Goal: Transaction & Acquisition: Purchase product/service

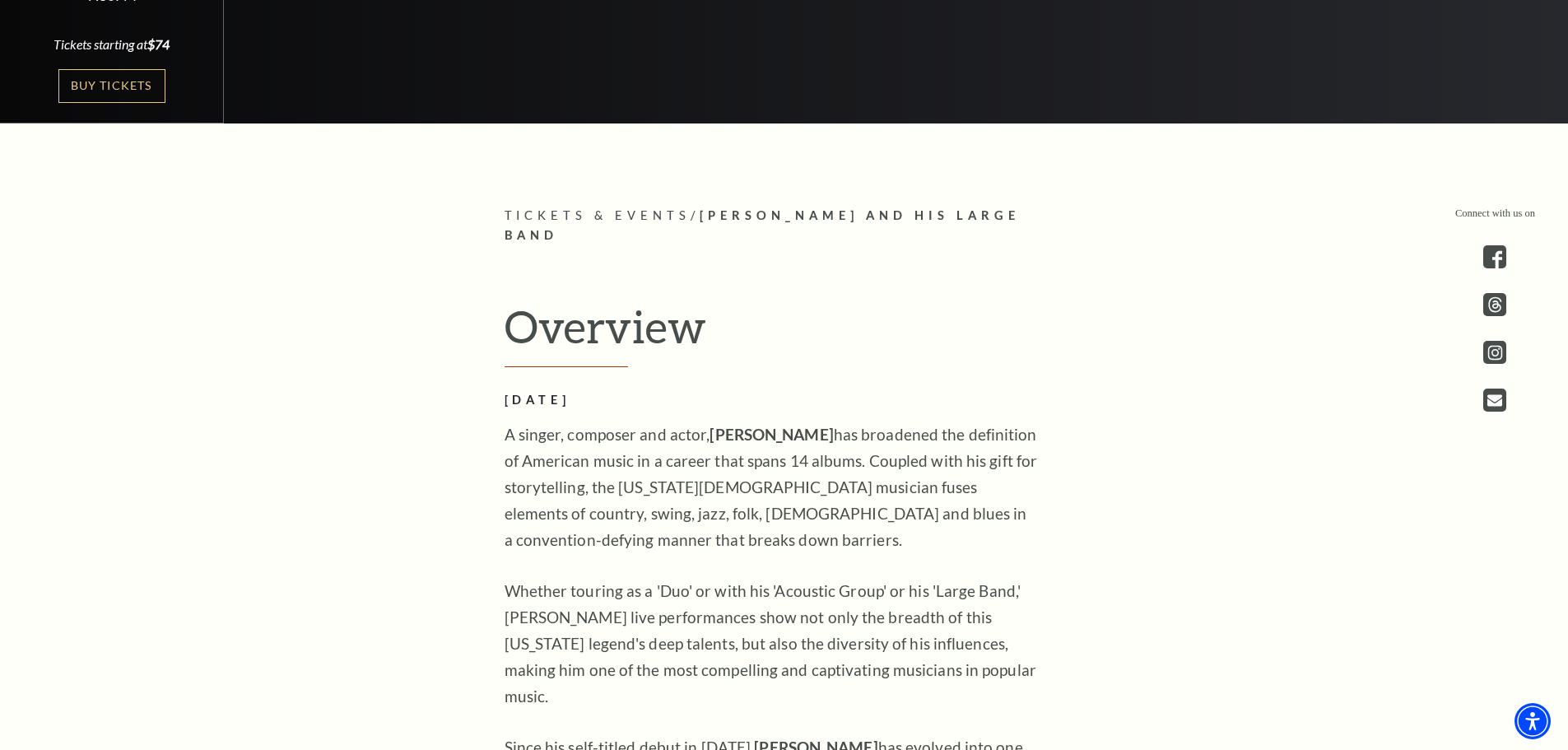
scroll to position [626, 0]
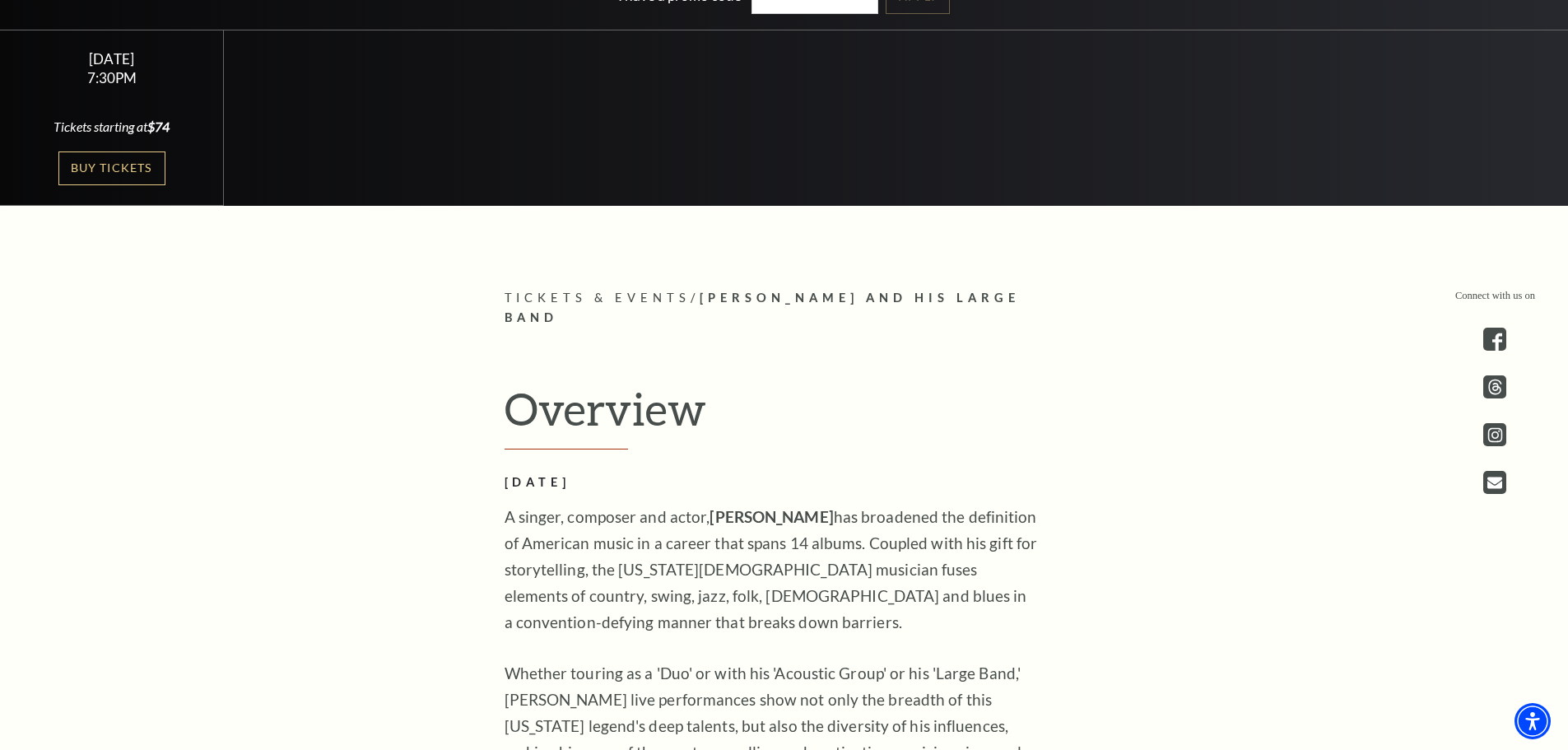
click at [562, 294] on span "Tickets & Events" at bounding box center [598, 297] width 187 height 14
click at [102, 161] on link "Buy Tickets" at bounding box center [112, 168] width 107 height 34
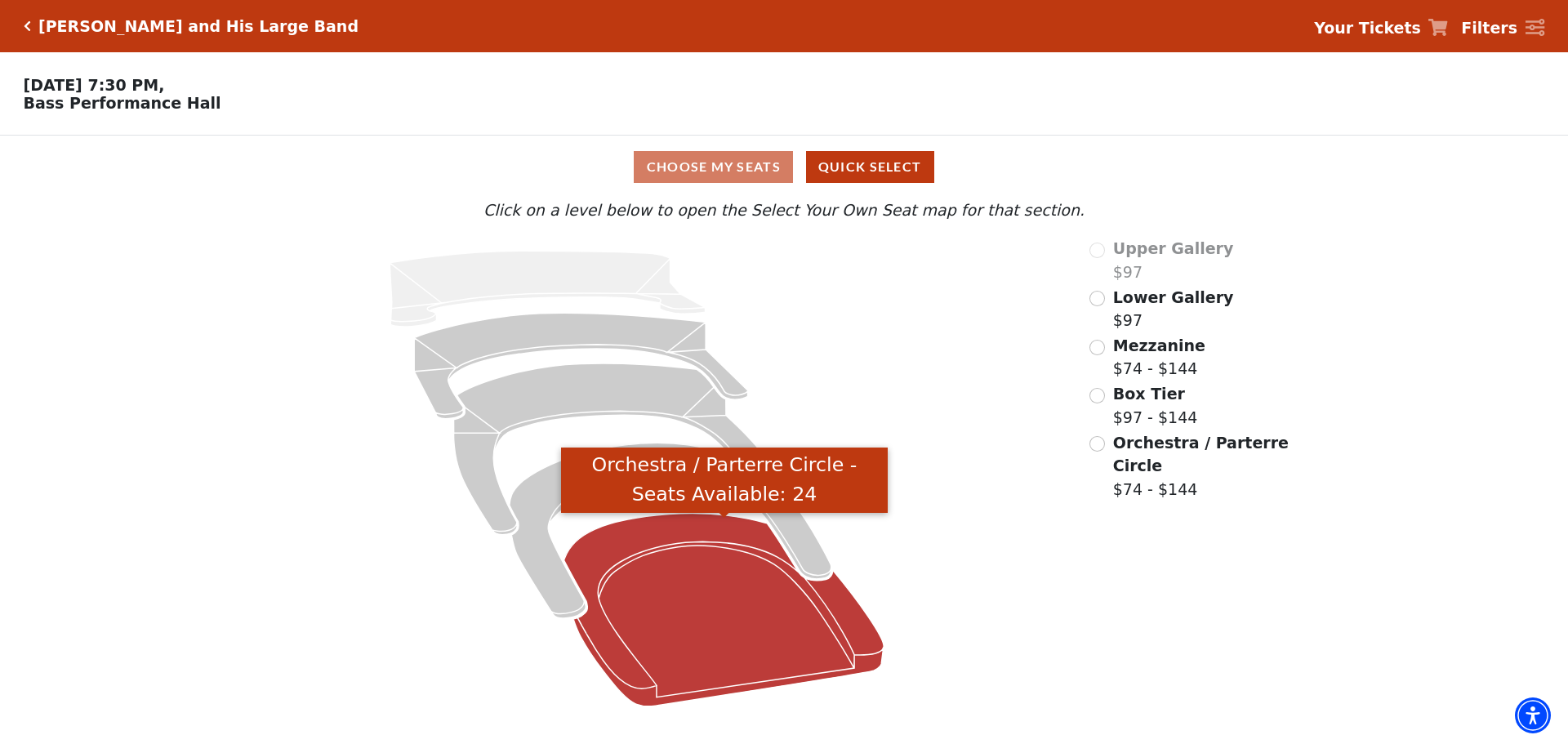
click at [701, 579] on icon "Orchestra / Parterre Circle - Seats Available: 24" at bounding box center [725, 610] width 320 height 193
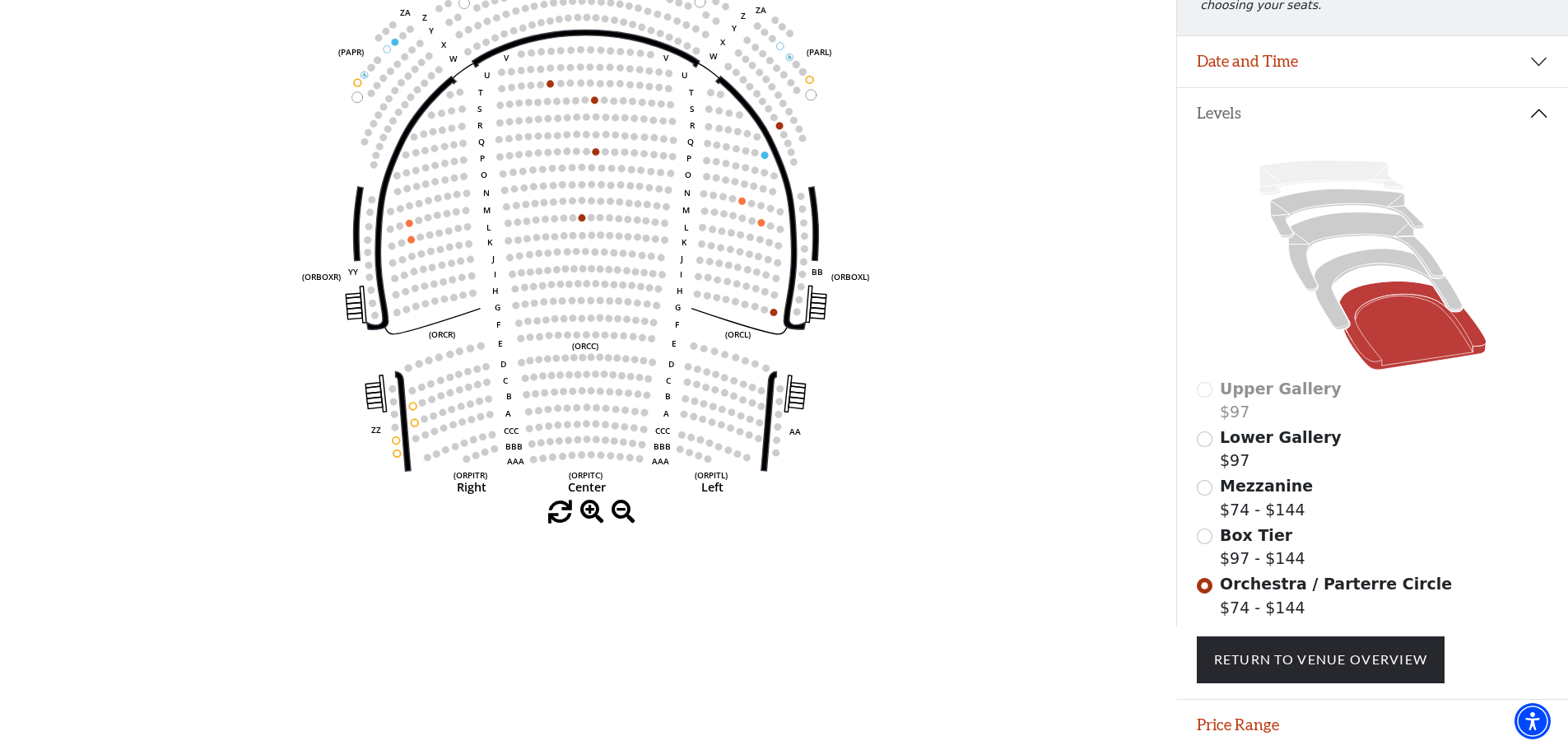
scroll to position [241, 0]
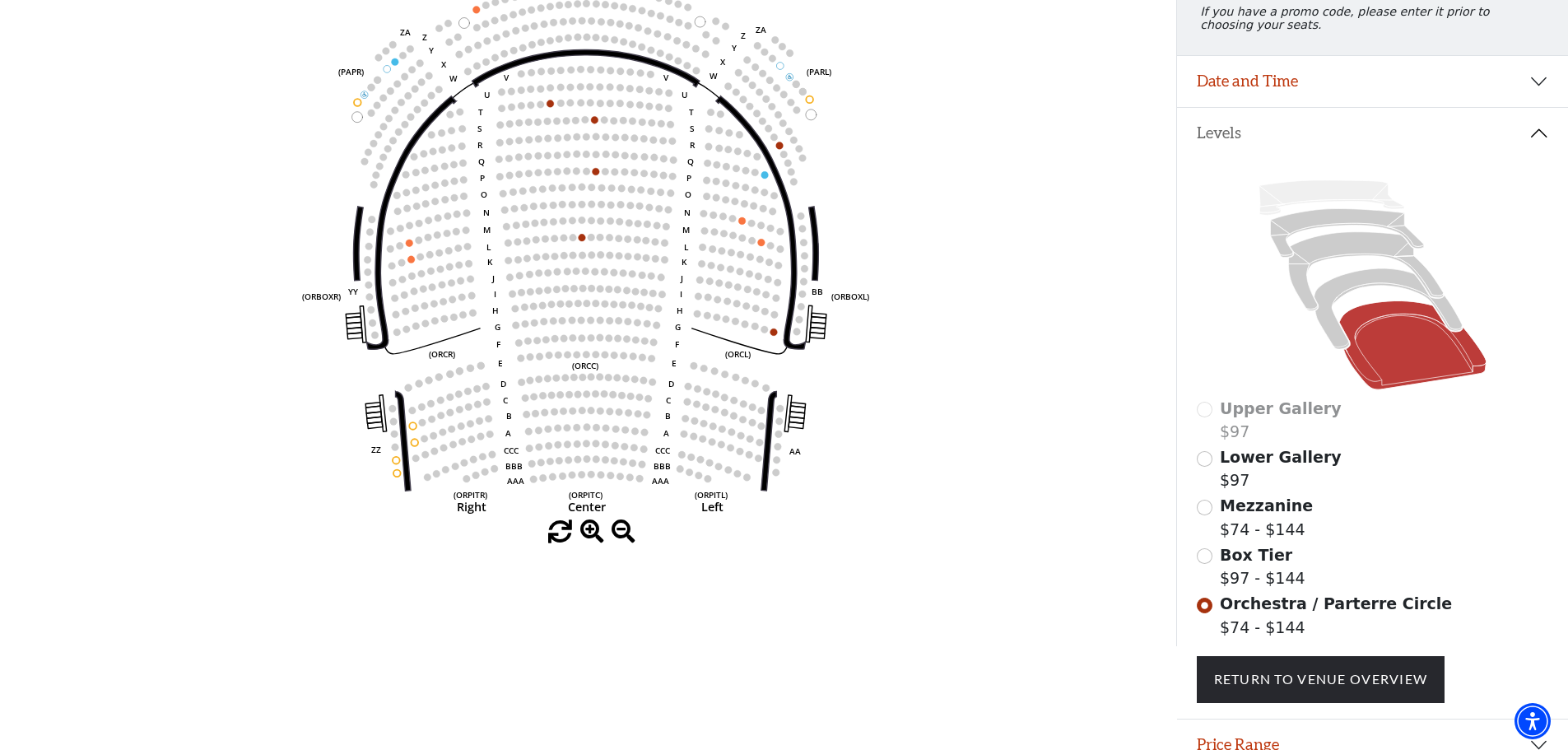
click at [1230, 613] on span "Orchestra / Parterre Circle" at bounding box center [1336, 603] width 233 height 18
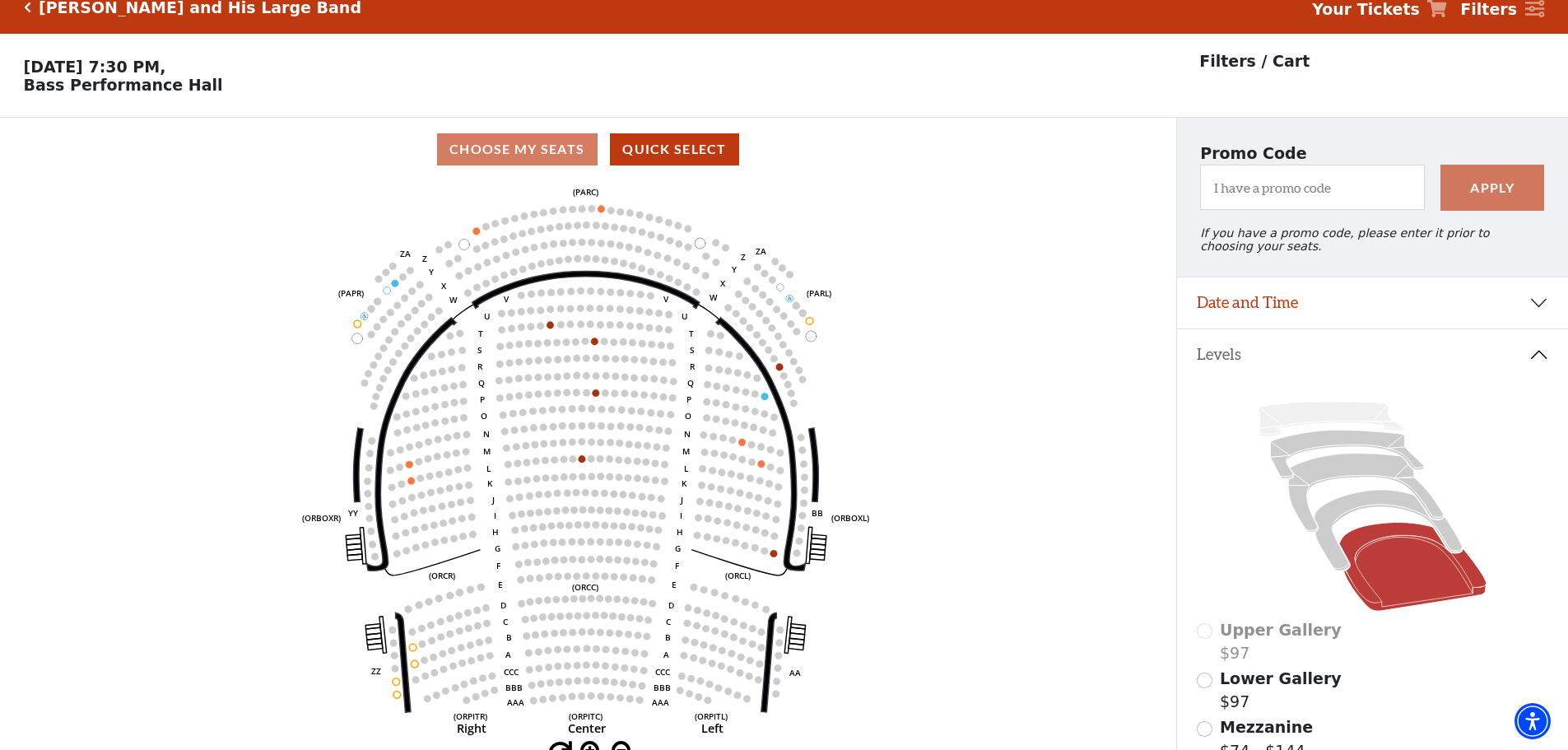
scroll to position [0, 0]
